Goal: Information Seeking & Learning: Find specific fact

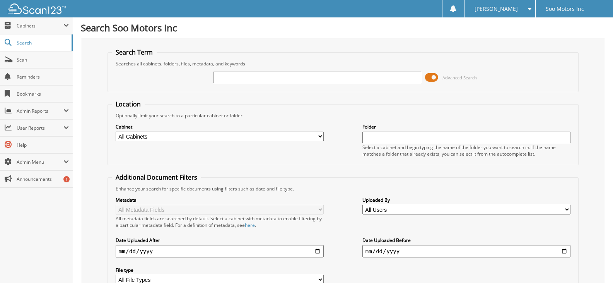
click at [431, 78] on span at bounding box center [431, 78] width 13 height 12
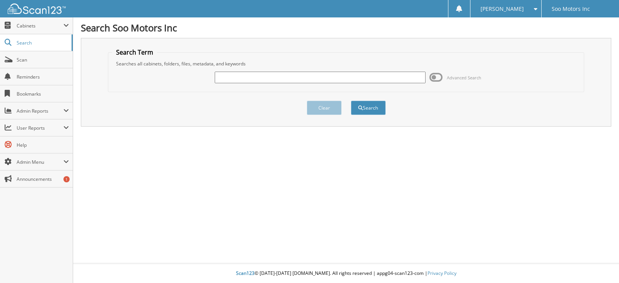
click at [249, 78] on input "text" at bounding box center [320, 78] width 210 height 12
type input "software services"
click at [365, 112] on button "Search" at bounding box center [368, 108] width 35 height 14
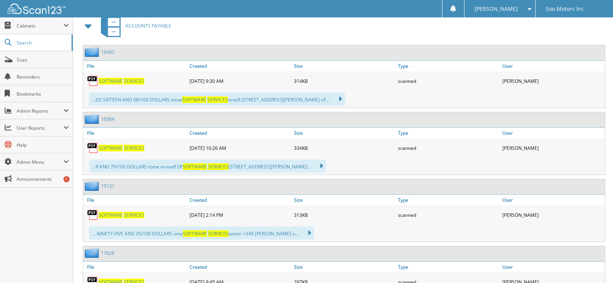
scroll to position [503, 0]
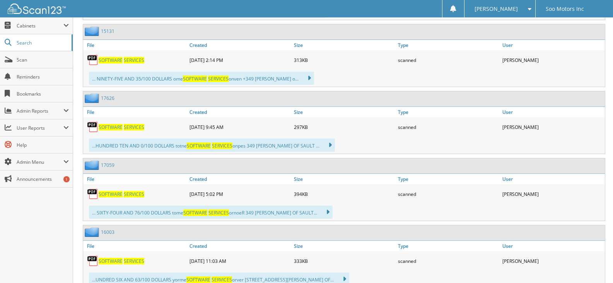
click at [124, 128] on span "SERVICES" at bounding box center [134, 127] width 20 height 7
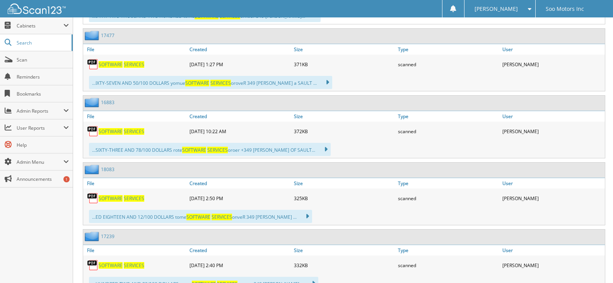
scroll to position [1237, 0]
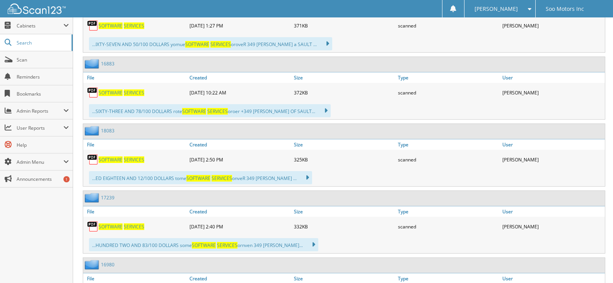
click at [138, 161] on span "SERVICES" at bounding box center [134, 159] width 20 height 7
